Goal: Task Accomplishment & Management: Manage account settings

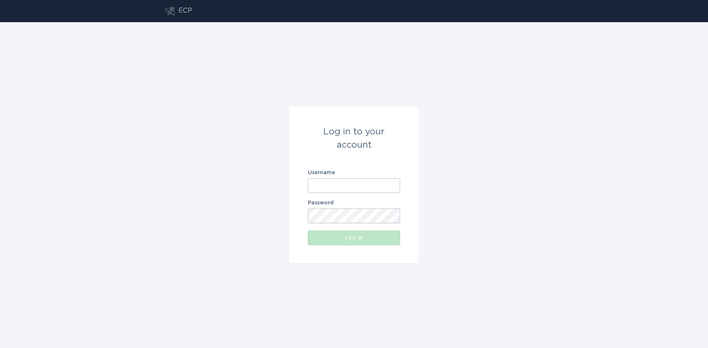
click at [358, 180] on input "Username" at bounding box center [354, 185] width 92 height 15
click at [0, 348] on com-1password-button at bounding box center [0, 348] width 0 height 0
click at [341, 190] on input "Username" at bounding box center [354, 185] width 92 height 15
type input "m"
type input "devices_ecobee_pse@auto-grid.com"
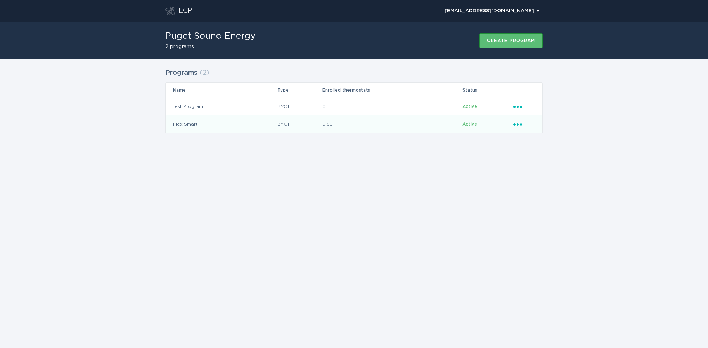
click at [517, 124] on icon "Ellipsis" at bounding box center [518, 123] width 10 height 6
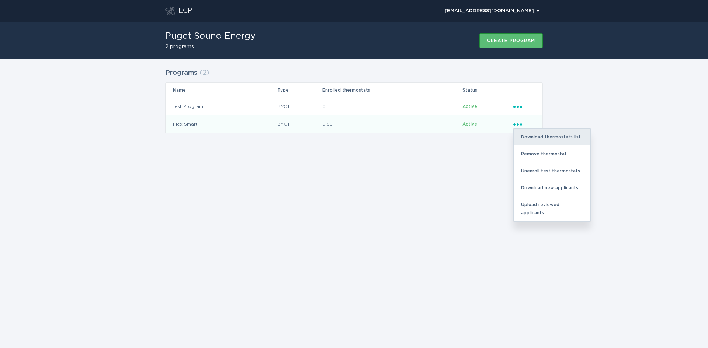
click at [536, 140] on div "Download thermostats list" at bounding box center [552, 137] width 77 height 17
